Goal: Download file/media

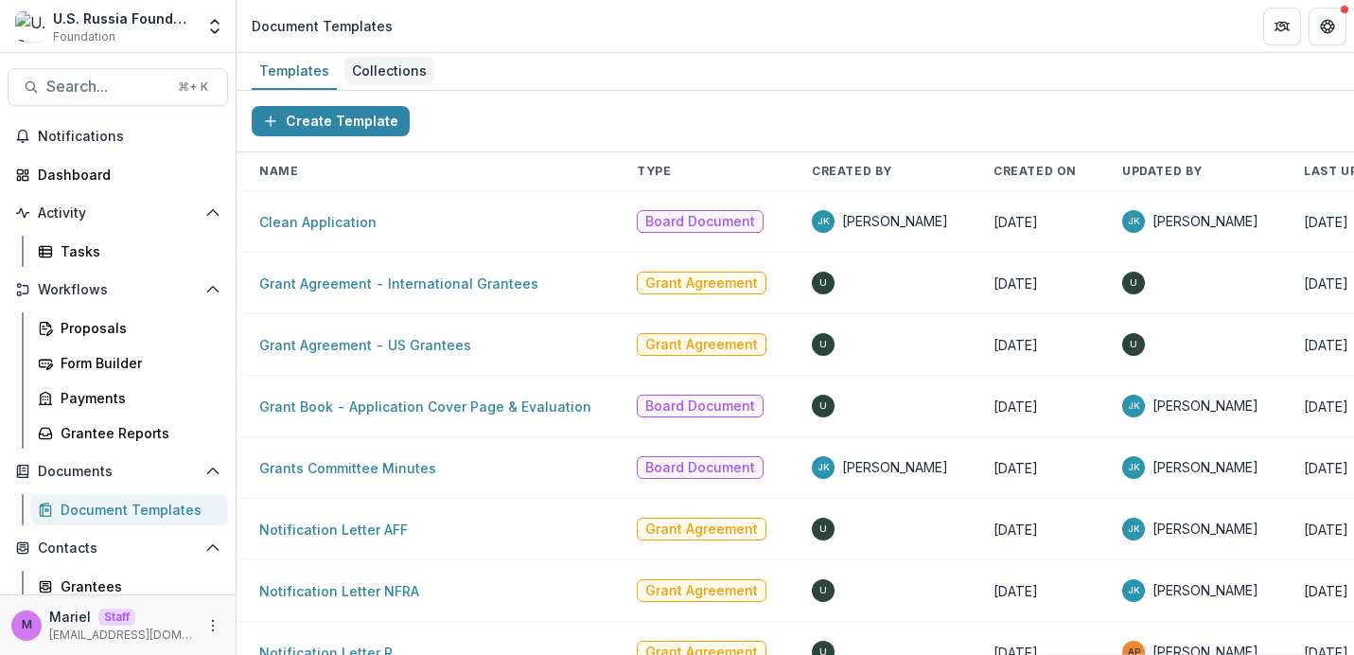
click at [387, 63] on div "Collections" at bounding box center [389, 70] width 90 height 27
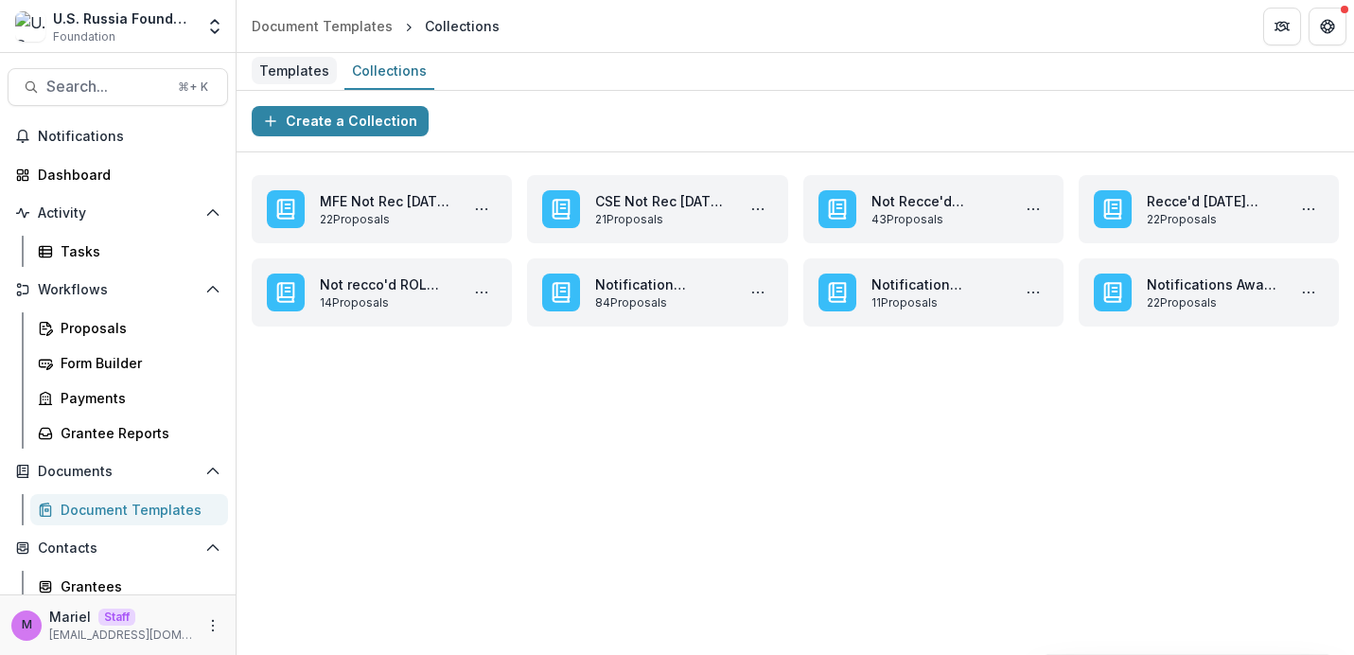
click at [299, 61] on div "Templates" at bounding box center [294, 70] width 85 height 27
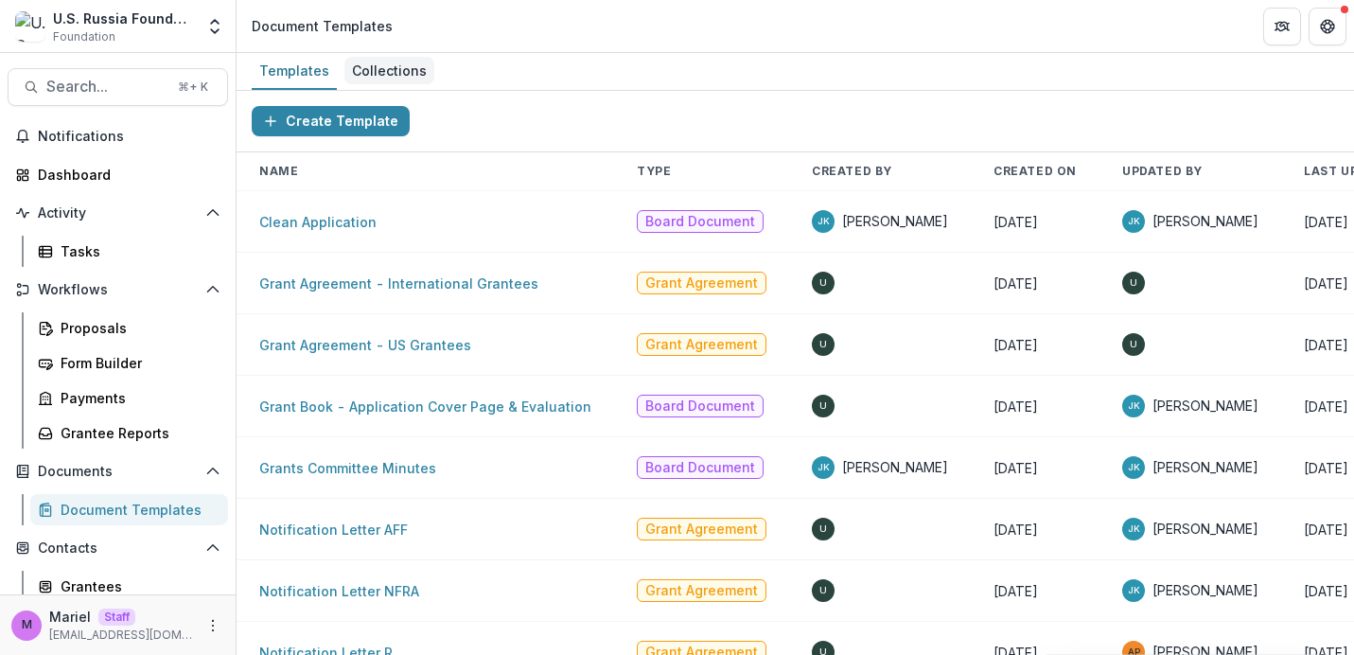
click at [363, 62] on div "Collections" at bounding box center [389, 70] width 90 height 27
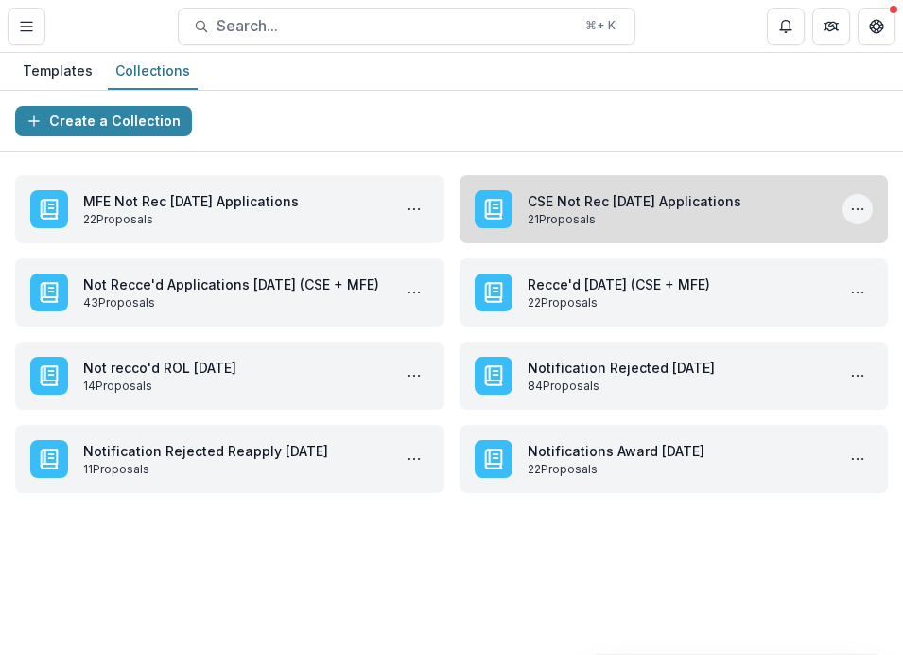
click at [857, 209] on icon "More CSE Not Rec Oct '25 Applications Actions" at bounding box center [857, 208] width 15 height 15
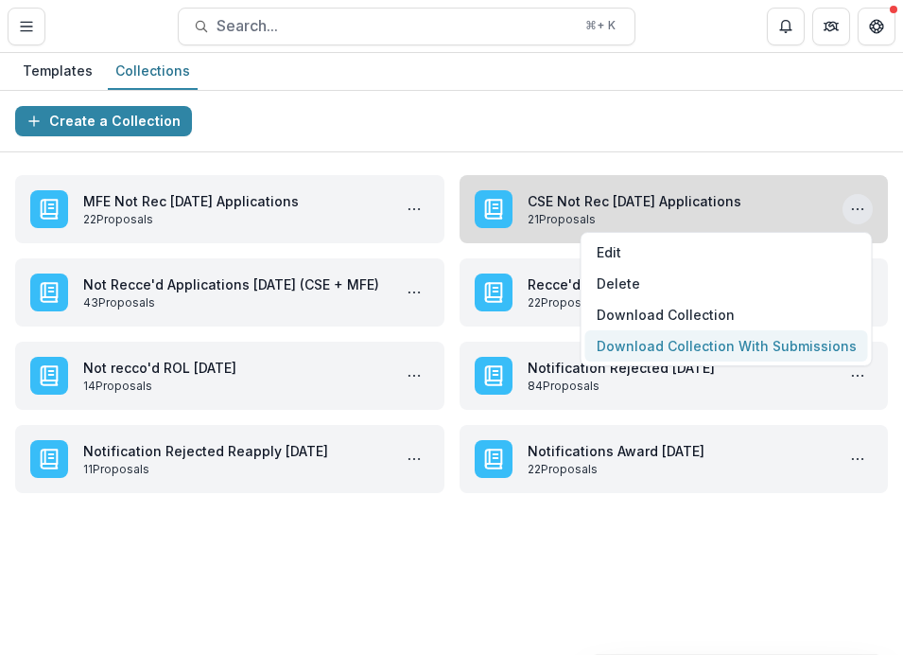
click at [736, 351] on button "Download Collection With Submissions" at bounding box center [727, 345] width 283 height 31
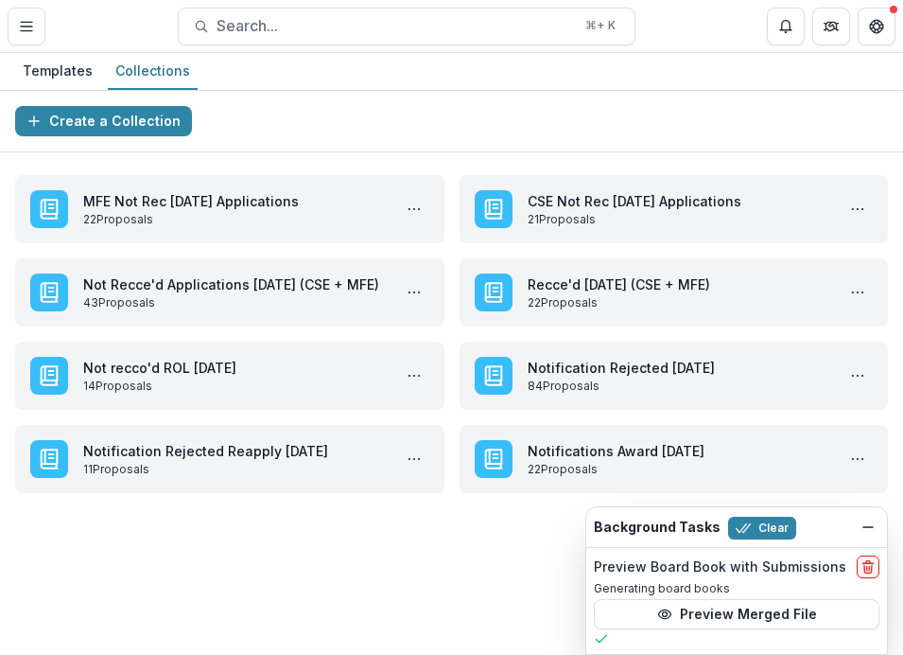
click at [754, 73] on div "Templates Collections" at bounding box center [451, 72] width 903 height 38
click at [739, 608] on button "Preview Merged File" at bounding box center [737, 614] width 286 height 30
click at [867, 528] on icon "Dismiss" at bounding box center [868, 526] width 15 height 15
